Goal: Information Seeking & Learning: Learn about a topic

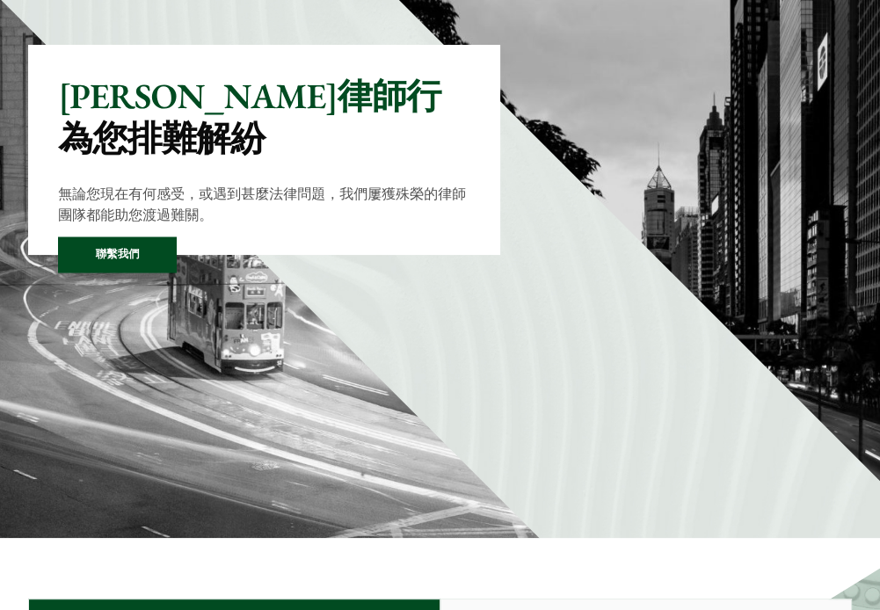
scroll to position [352, 0]
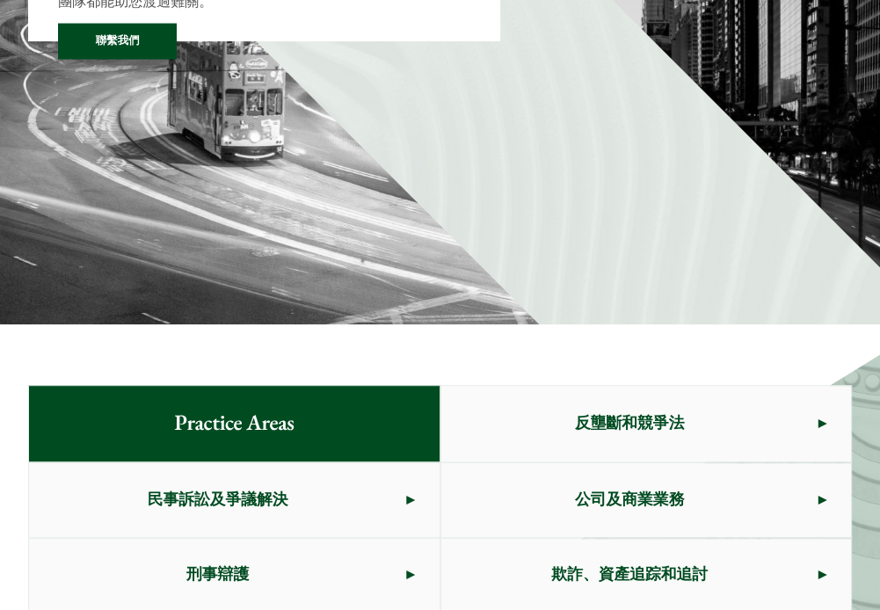
click at [582, 463] on span "公司及商業業務" at bounding box center [629, 500] width 377 height 74
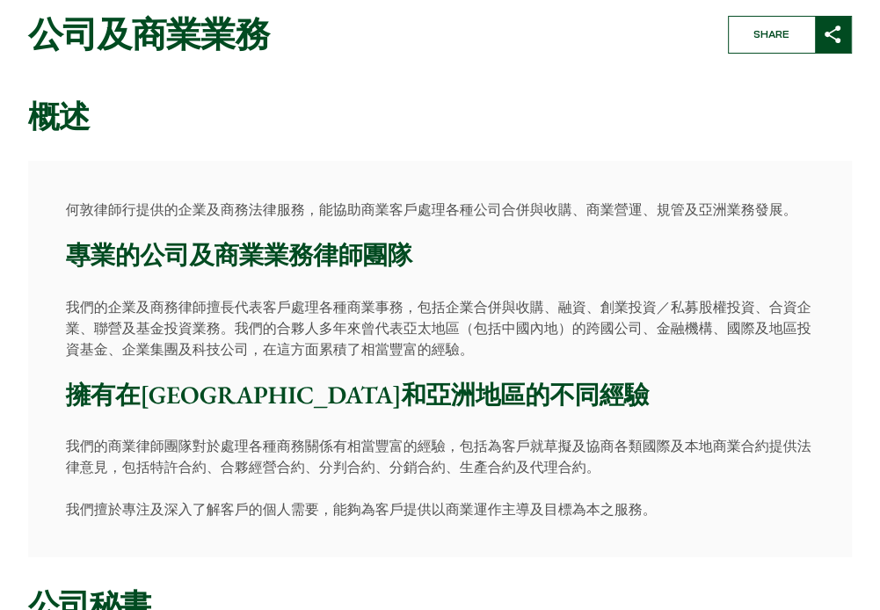
scroll to position [88, 0]
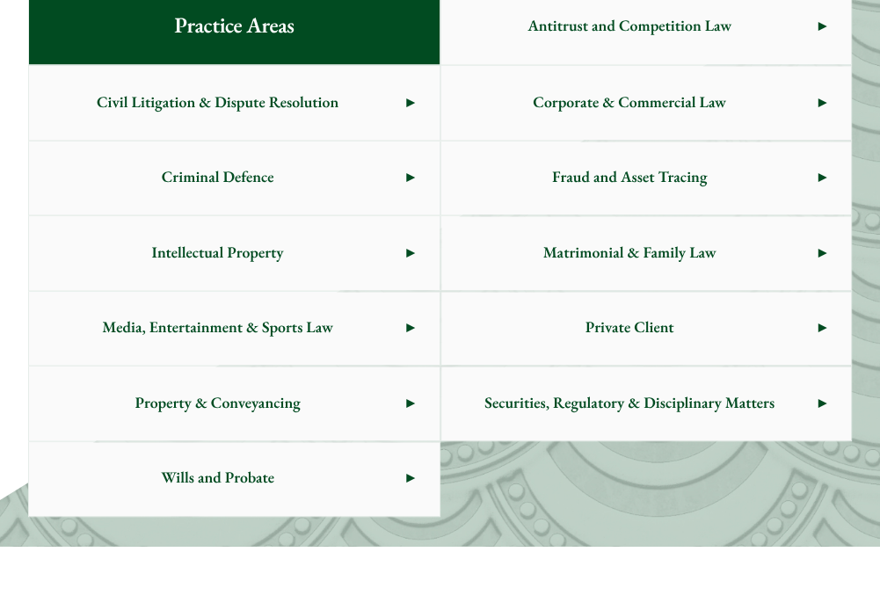
scroll to position [791, 0]
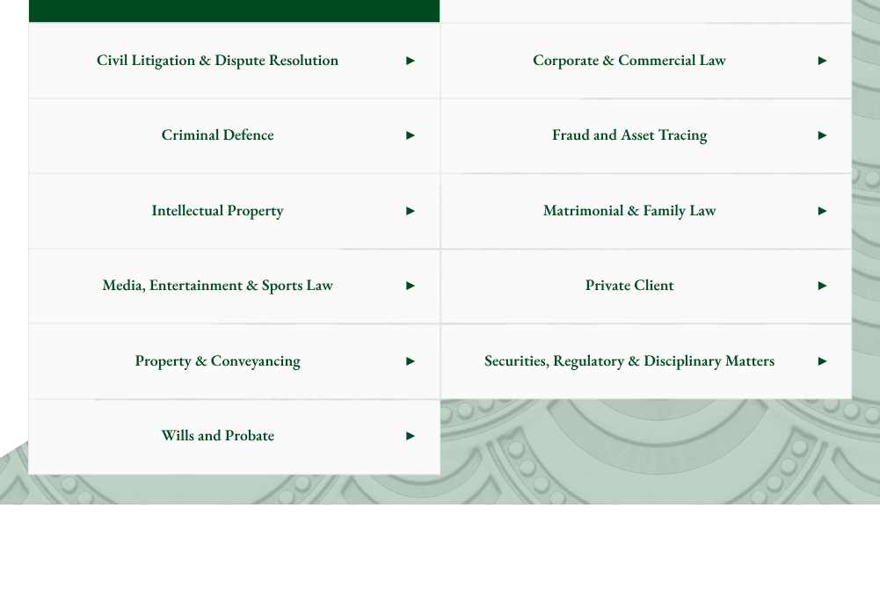
click at [383, 361] on span "Property & Conveyancing" at bounding box center [217, 361] width 377 height 74
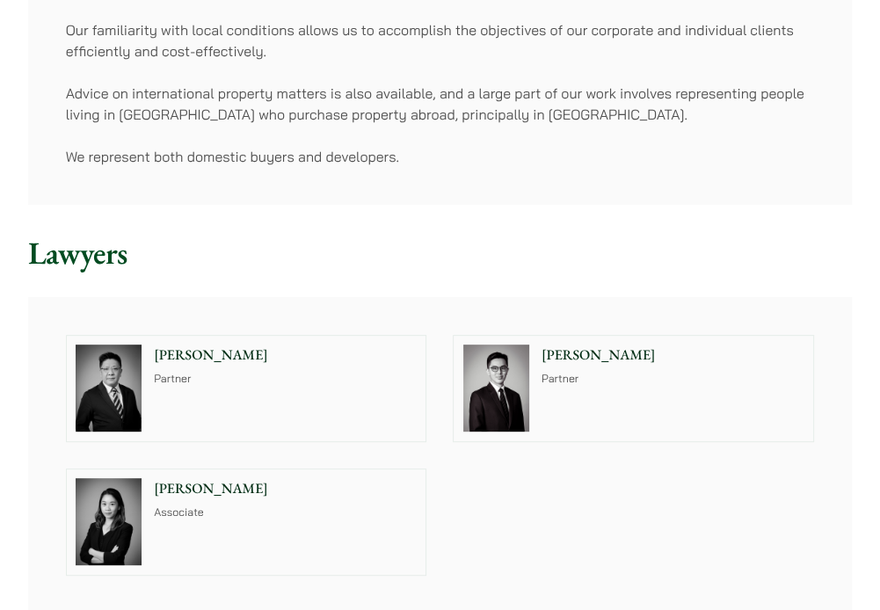
scroll to position [352, 0]
click at [215, 496] on p "Ivy Ng" at bounding box center [285, 487] width 263 height 21
click at [480, 381] on img at bounding box center [496, 387] width 66 height 87
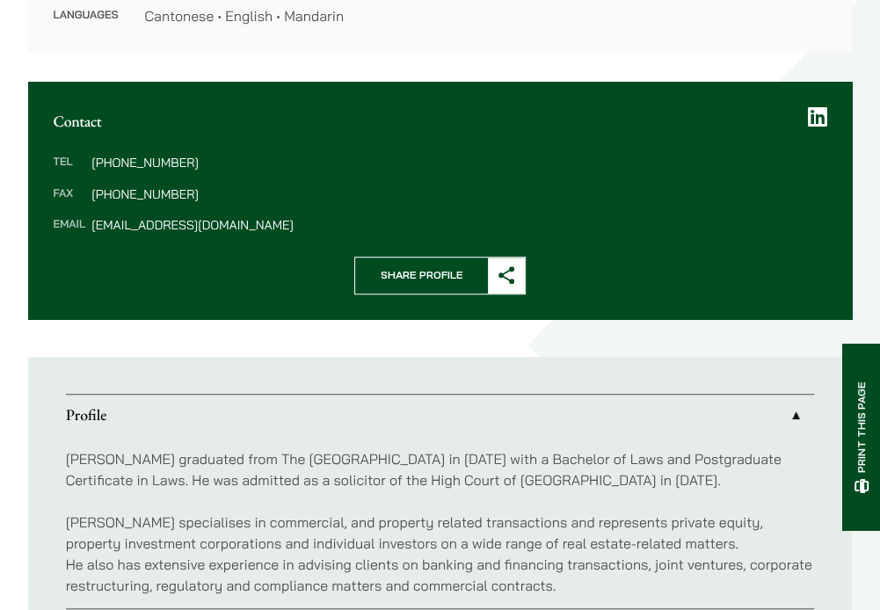
scroll to position [703, 0]
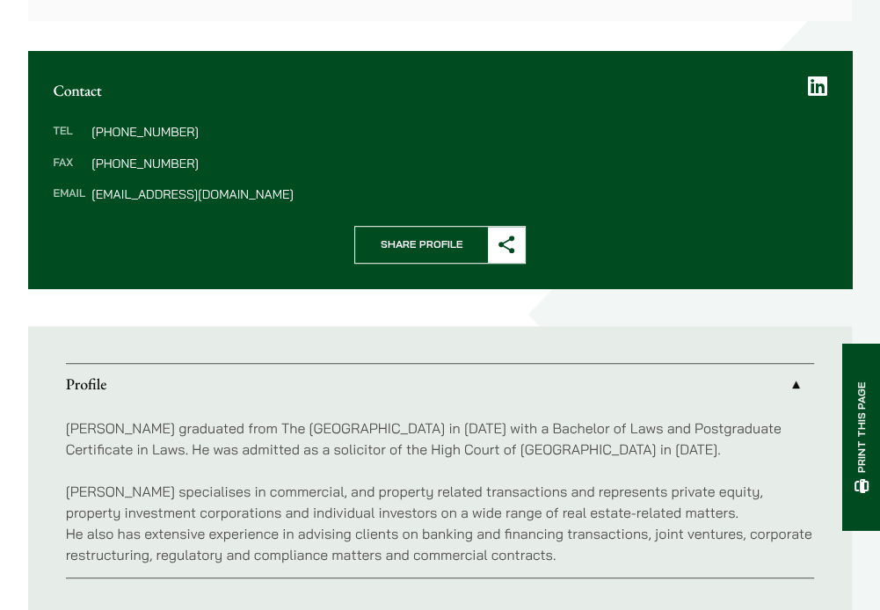
drag, startPoint x: 448, startPoint y: 465, endPoint x: 426, endPoint y: 511, distance: 50.7
drag, startPoint x: 426, startPoint y: 511, endPoint x: 330, endPoint y: 512, distance: 95.8
click at [331, 512] on p "Kenley specialises in commercial, and property related transactions and represe…" at bounding box center [440, 523] width 749 height 84
drag, startPoint x: 614, startPoint y: 484, endPoint x: 760, endPoint y: 479, distance: 146.0
click at [760, 479] on div "Kenley graduated from The University of Hong Kong in 2003 with a Bachelor of La…" at bounding box center [440, 491] width 749 height 172
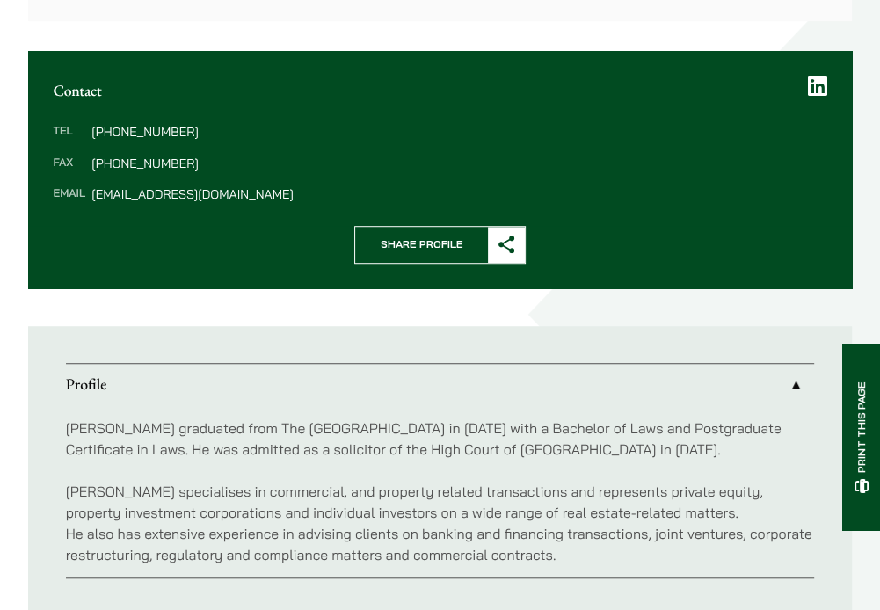
click at [492, 520] on p "Kenley specialises in commercial, and property related transactions and represe…" at bounding box center [440, 523] width 749 height 84
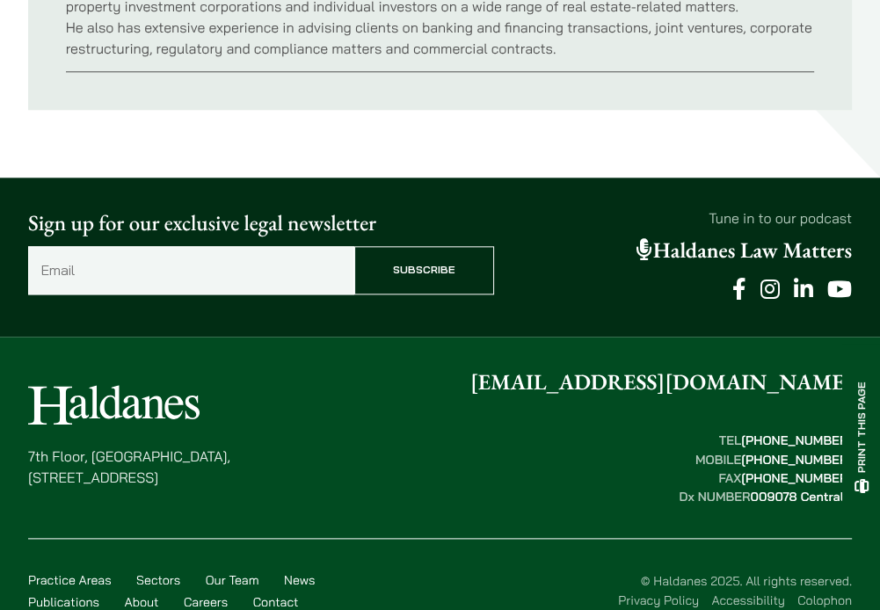
scroll to position [1240, 0]
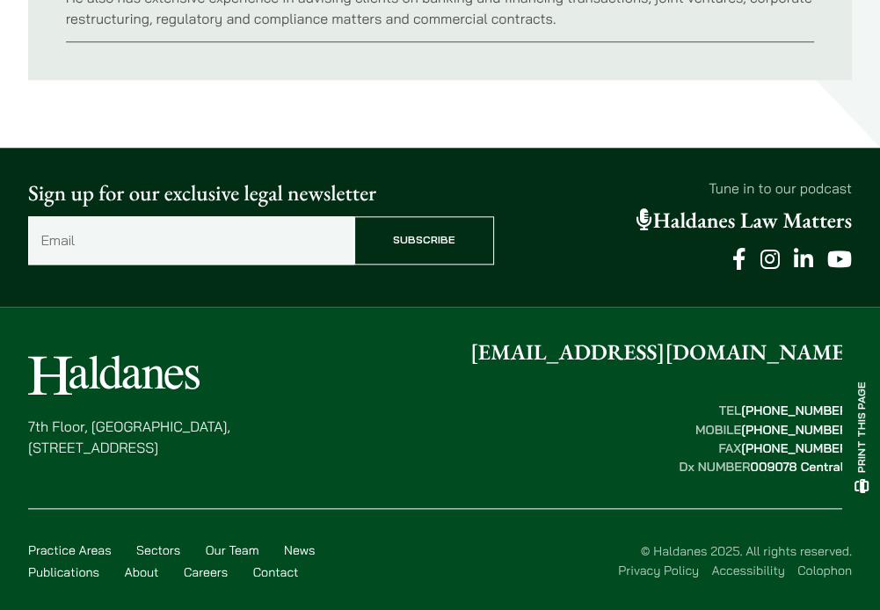
click at [238, 550] on link "Our Team" at bounding box center [233, 551] width 54 height 16
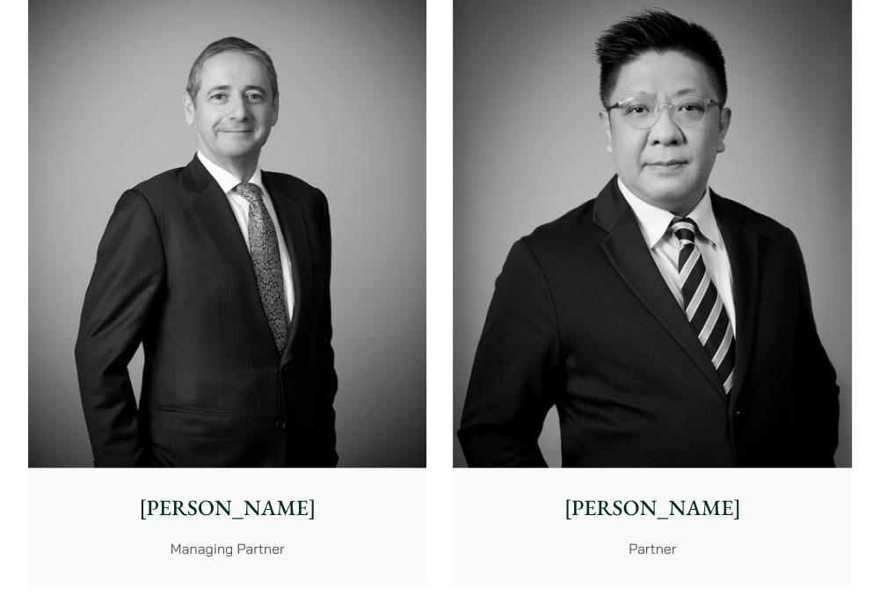
scroll to position [1055, 0]
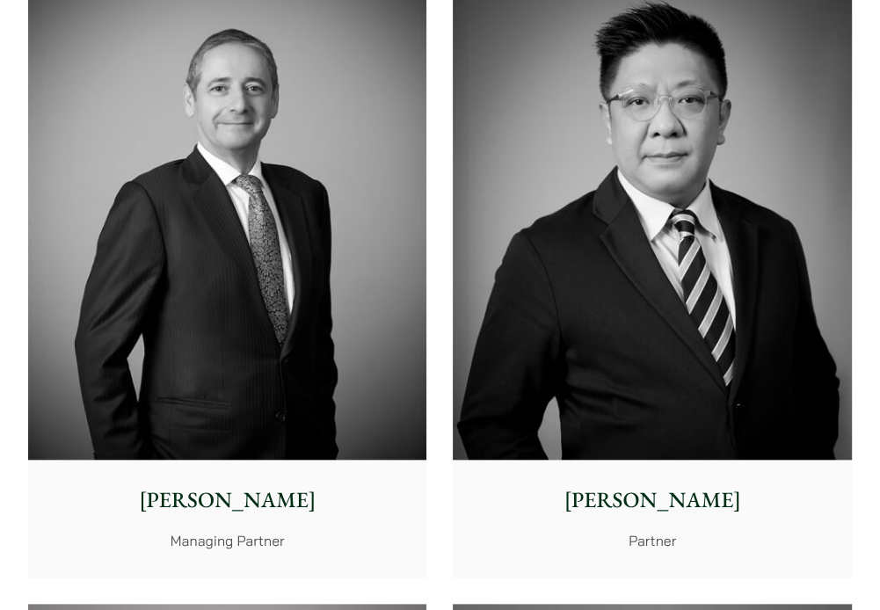
click at [615, 392] on img at bounding box center [652, 210] width 398 height 499
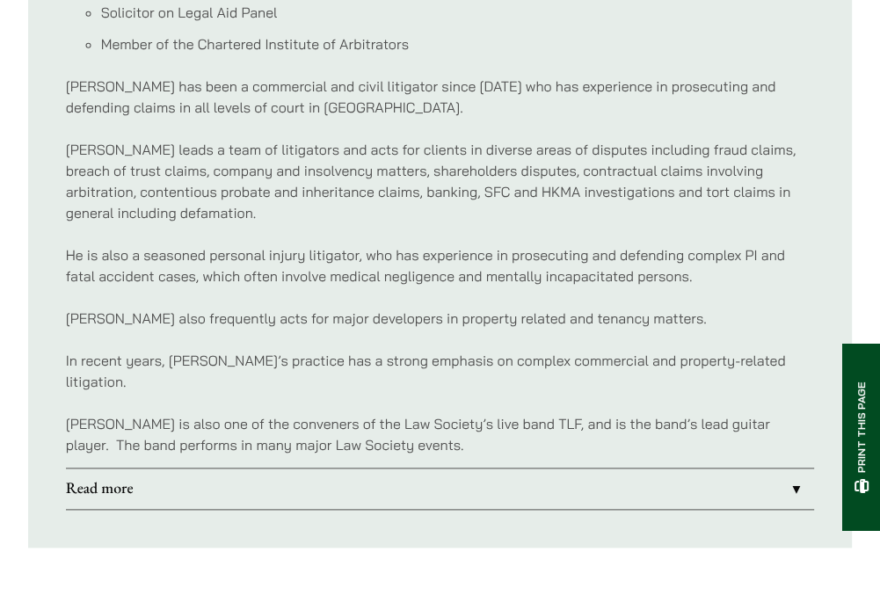
scroll to position [1319, 0]
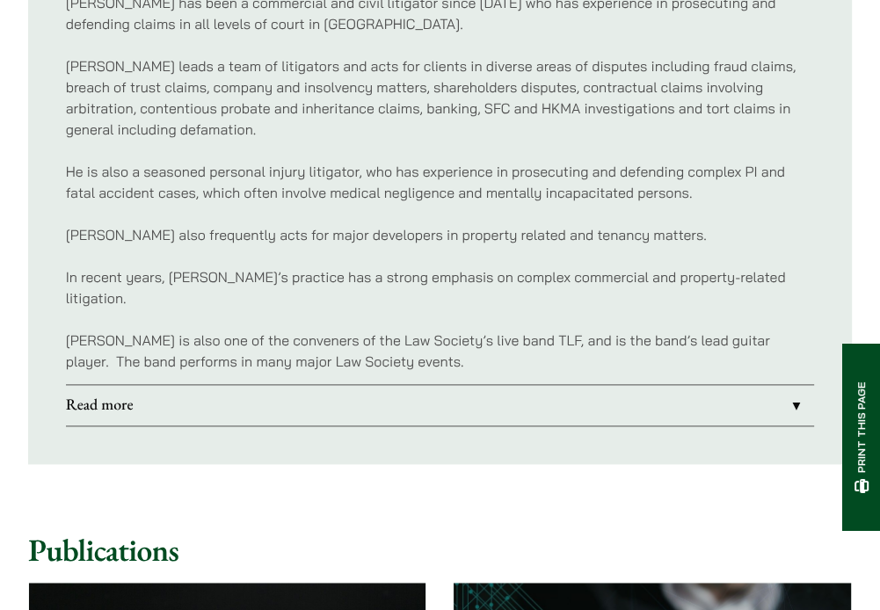
click at [90, 390] on link "Read more" at bounding box center [440, 405] width 749 height 40
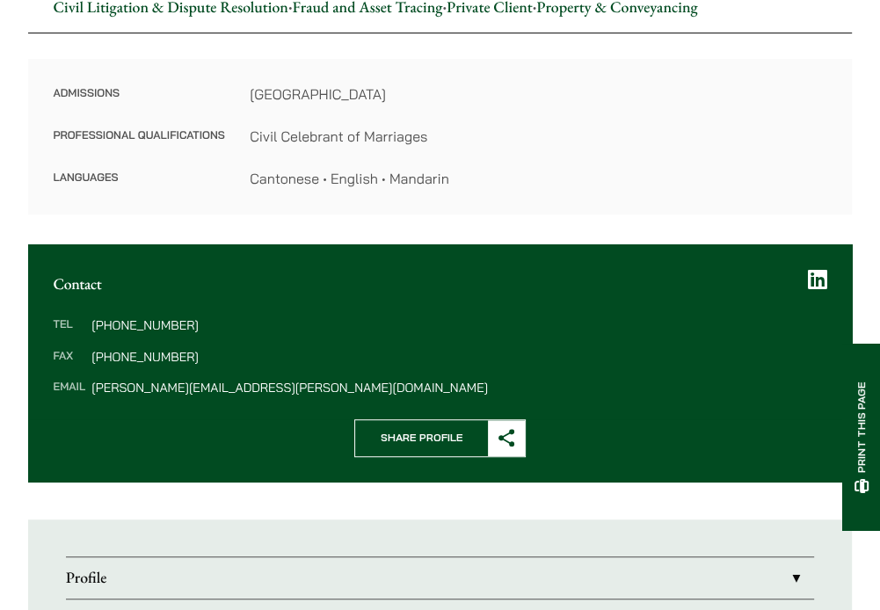
scroll to position [528, 0]
